Goal: Task Accomplishment & Management: Complete application form

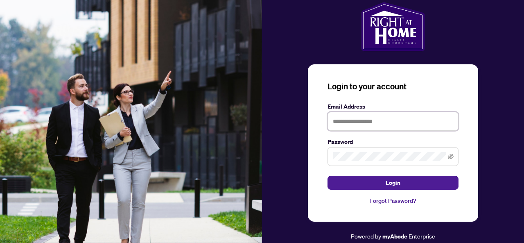
click at [377, 120] on input "text" at bounding box center [393, 121] width 131 height 19
type input "**********"
click at [328, 176] on button "Login" at bounding box center [393, 183] width 131 height 14
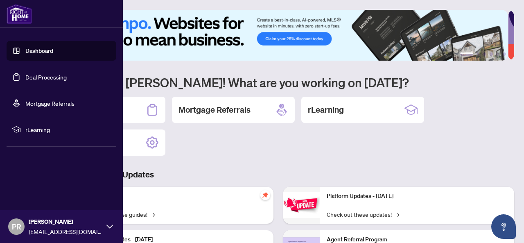
click at [25, 54] on link "Dashboard" at bounding box center [39, 50] width 28 height 7
click at [37, 51] on link "Dashboard" at bounding box center [39, 50] width 28 height 7
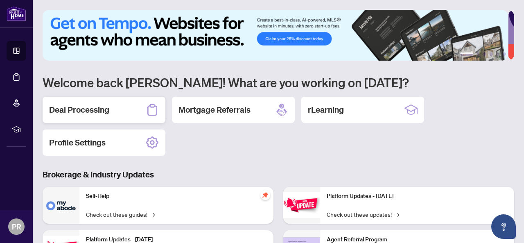
click at [109, 113] on div "Deal Processing" at bounding box center [104, 110] width 123 height 26
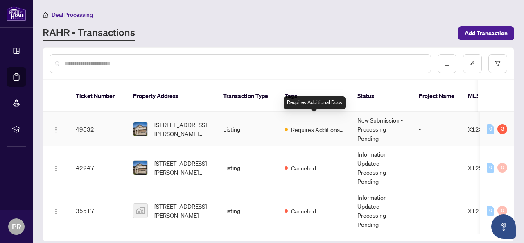
click at [309, 125] on span "Requires Additional Docs" at bounding box center [317, 129] width 53 height 9
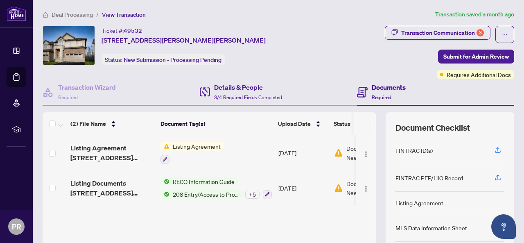
scroll to position [99, 0]
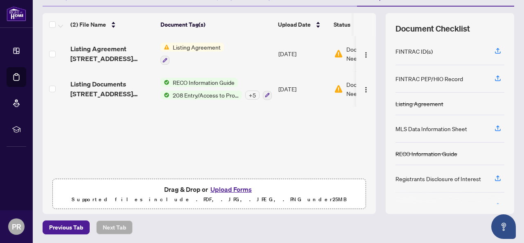
click at [228, 189] on button "Upload Forms" at bounding box center [231, 189] width 46 height 11
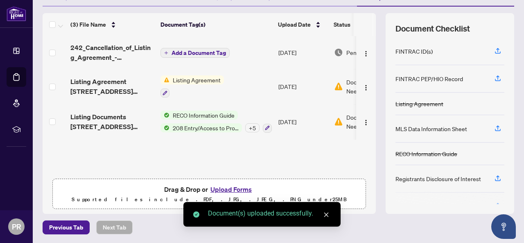
scroll to position [0, 0]
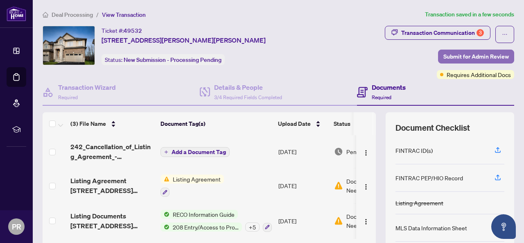
click at [469, 57] on span "Submit for Admin Review" at bounding box center [477, 56] width 66 height 13
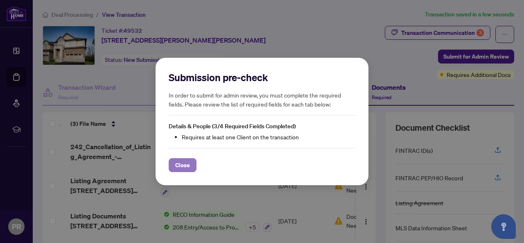
click at [182, 161] on span "Close" at bounding box center [182, 165] width 15 height 13
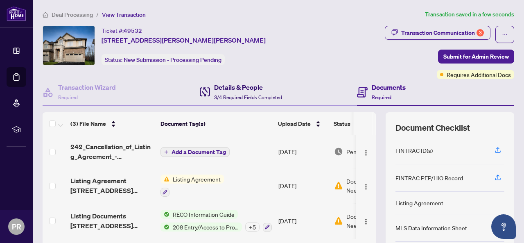
click at [245, 100] on div "Details & People 3/4 Required Fields Completed" at bounding box center [248, 91] width 68 height 19
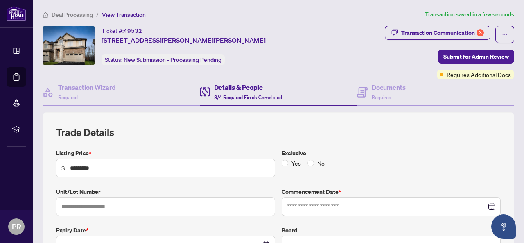
type input "**********"
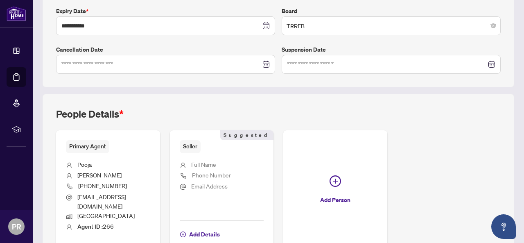
scroll to position [220, 0]
click at [98, 63] on input at bounding box center [160, 63] width 199 height 9
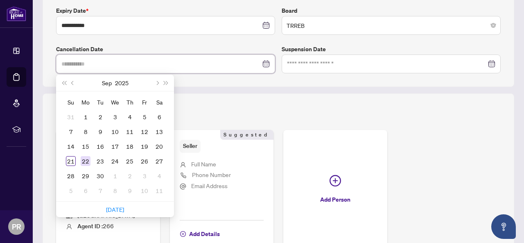
type input "**********"
click at [84, 160] on div "22" at bounding box center [86, 161] width 10 height 10
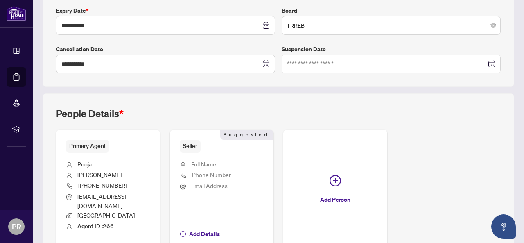
scroll to position [260, 0]
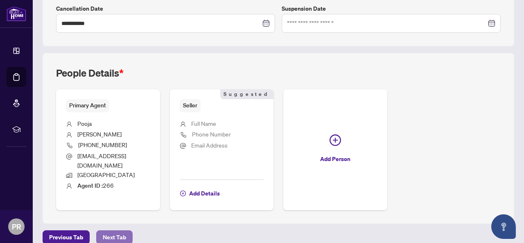
click at [114, 231] on span "Next Tab" at bounding box center [114, 237] width 23 height 13
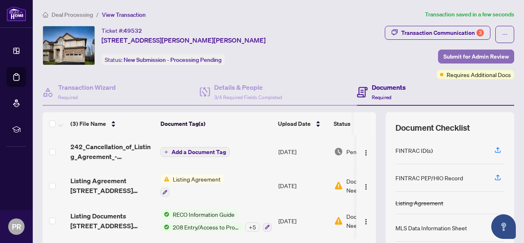
click at [460, 57] on span "Submit for Admin Review" at bounding box center [477, 56] width 66 height 13
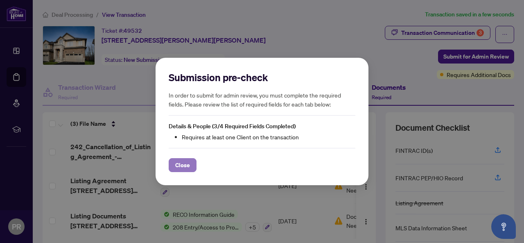
click at [184, 164] on span "Close" at bounding box center [182, 165] width 15 height 13
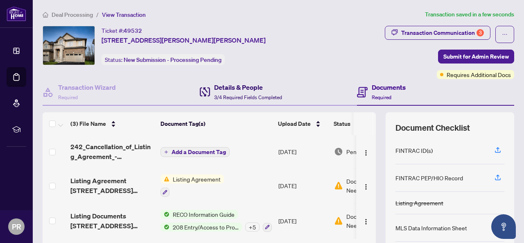
click at [227, 90] on h4 "Details & People" at bounding box center [248, 87] width 68 height 10
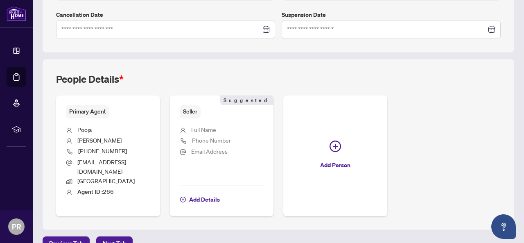
type input "**********"
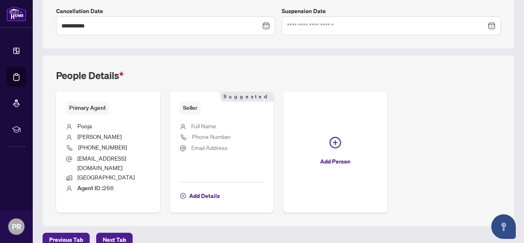
click at [216, 122] on span "Full Name" at bounding box center [203, 125] width 25 height 7
click at [220, 189] on span "Add Details" at bounding box center [204, 195] width 31 height 13
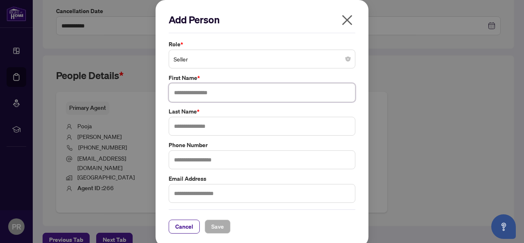
click at [199, 92] on input "text" at bounding box center [262, 92] width 187 height 19
type input "*****"
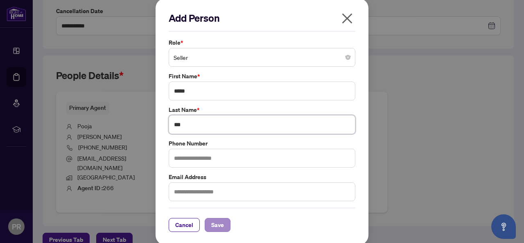
type input "***"
click at [211, 221] on span "Save" at bounding box center [217, 224] width 13 height 13
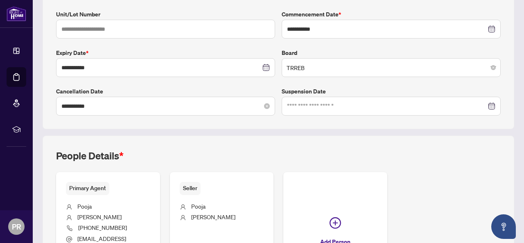
scroll to position [0, 0]
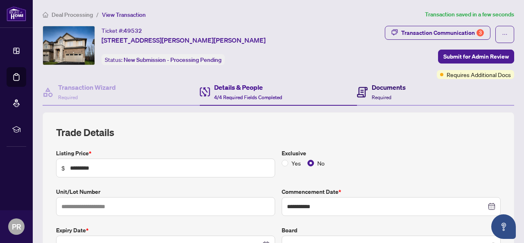
click at [375, 95] on span "Required" at bounding box center [382, 97] width 20 height 6
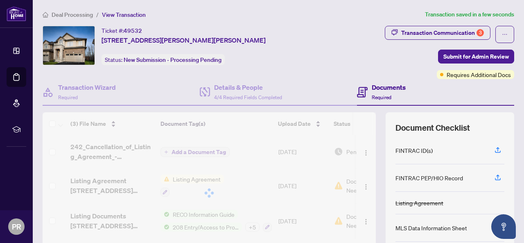
scroll to position [99, 0]
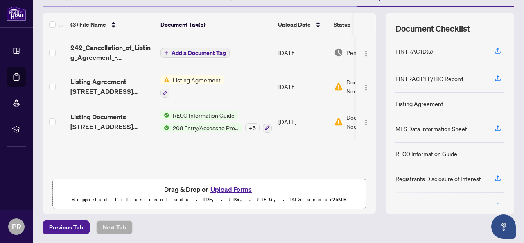
click at [164, 144] on div "242_Cancellation_of_Listing_Agreement_-_Authority_to_Offer_for_Sale_-_PropTx-[P…" at bounding box center [209, 105] width 333 height 138
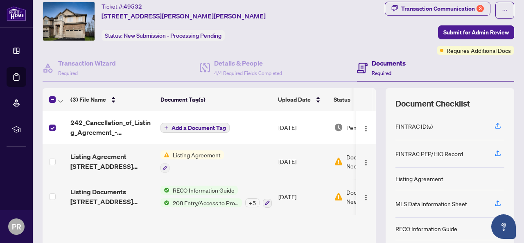
scroll to position [24, 0]
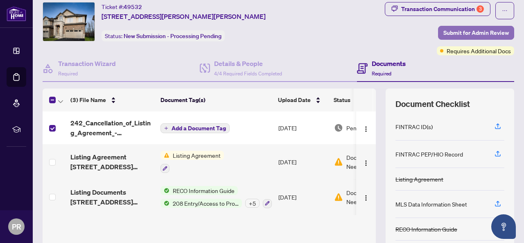
click at [468, 34] on span "Submit for Admin Review" at bounding box center [477, 32] width 66 height 13
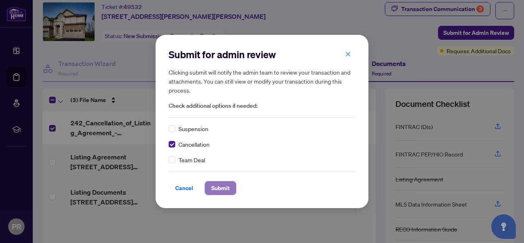
click at [220, 190] on span "Submit" at bounding box center [220, 187] width 18 height 13
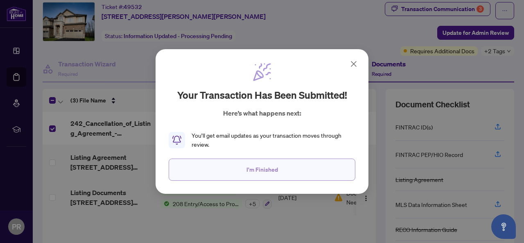
click at [258, 173] on span "I'm Finished" at bounding box center [263, 169] width 32 height 13
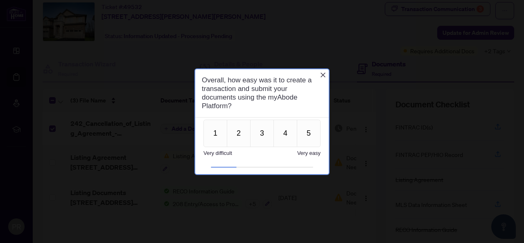
scroll to position [0, 0]
click at [282, 132] on button "4" at bounding box center [286, 132] width 24 height 27
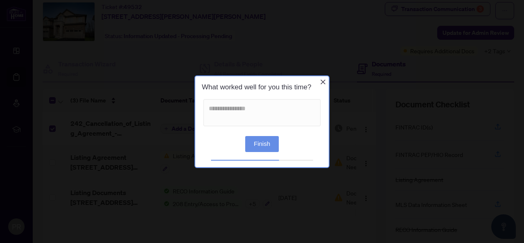
click at [263, 145] on button "Finish" at bounding box center [262, 144] width 34 height 16
